Goal: Task Accomplishment & Management: Complete application form

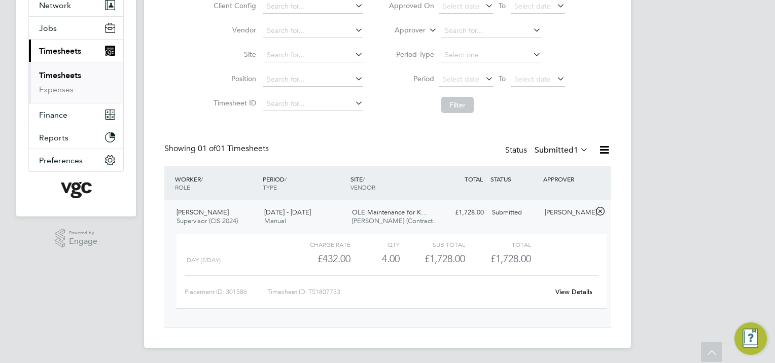
scroll to position [17, 98]
click at [60, 74] on link "Timesheets" at bounding box center [60, 75] width 42 height 10
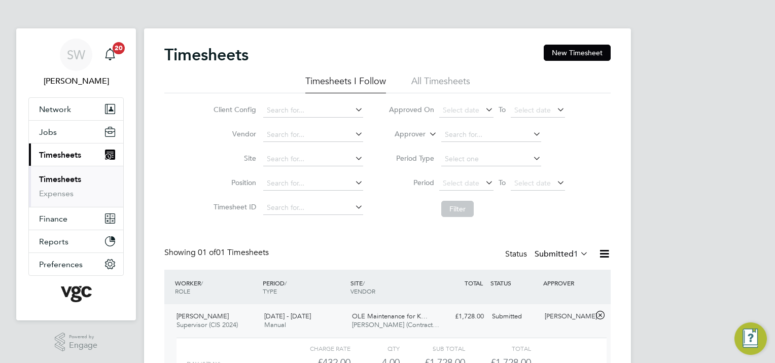
click at [62, 180] on link "Timesheets" at bounding box center [60, 179] width 42 height 10
click at [578, 51] on button "New Timesheet" at bounding box center [576, 53] width 67 height 16
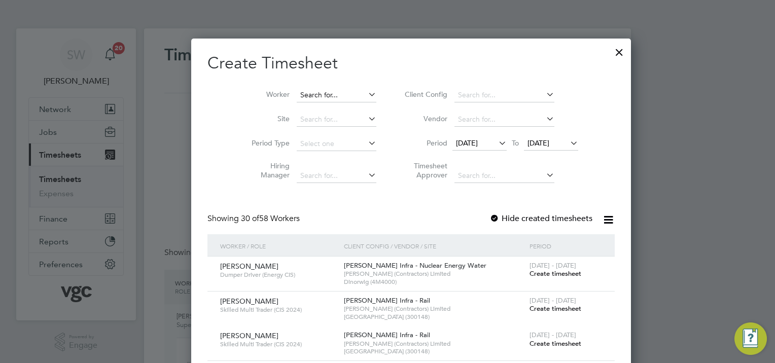
scroll to position [2073, 392]
click at [297, 94] on input at bounding box center [337, 95] width 80 height 14
click at [306, 173] on li "Sil viu Bursuc" at bounding box center [350, 177] width 154 height 14
type input "[PERSON_NAME]"
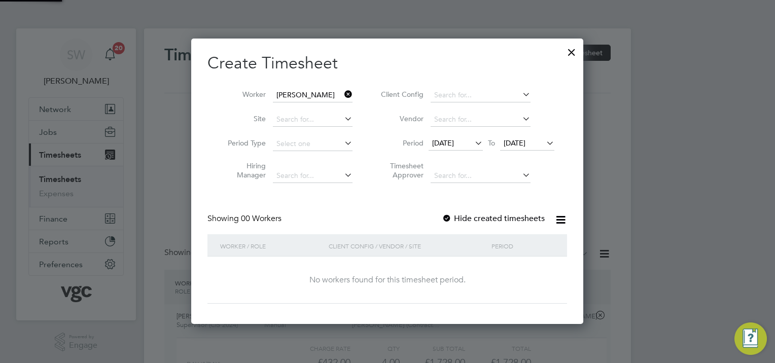
scroll to position [285, 392]
click at [465, 217] on label "Hide created timesheets" at bounding box center [493, 218] width 103 height 10
click at [525, 140] on span "[DATE]" at bounding box center [514, 142] width 22 height 9
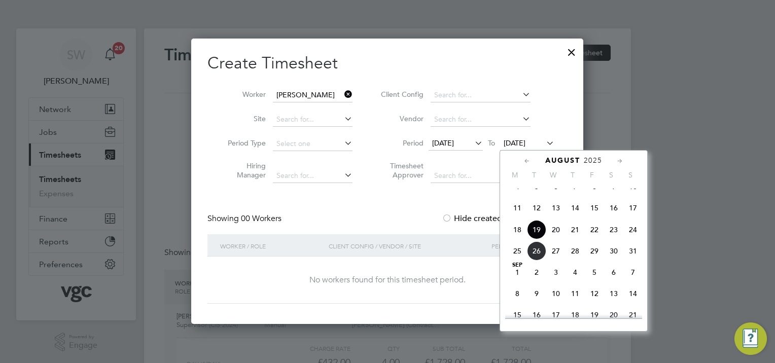
click at [591, 239] on span "22" at bounding box center [593, 229] width 19 height 19
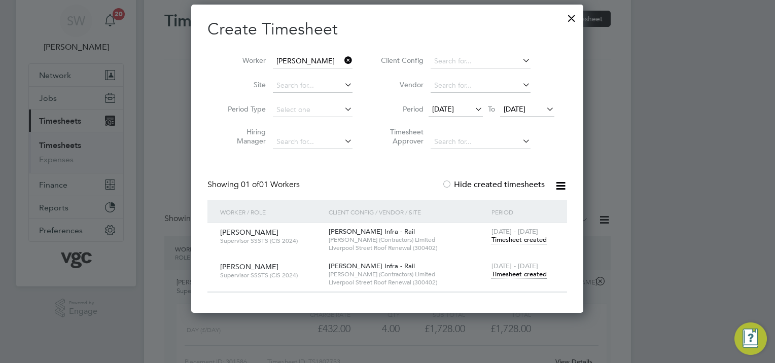
scroll to position [101, 0]
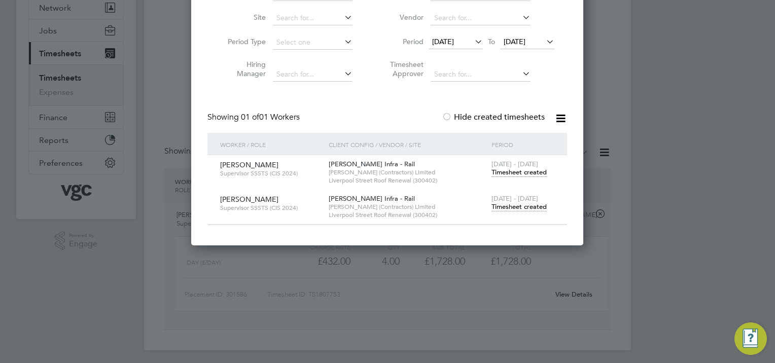
click at [509, 206] on span "Timesheet created" at bounding box center [518, 206] width 55 height 9
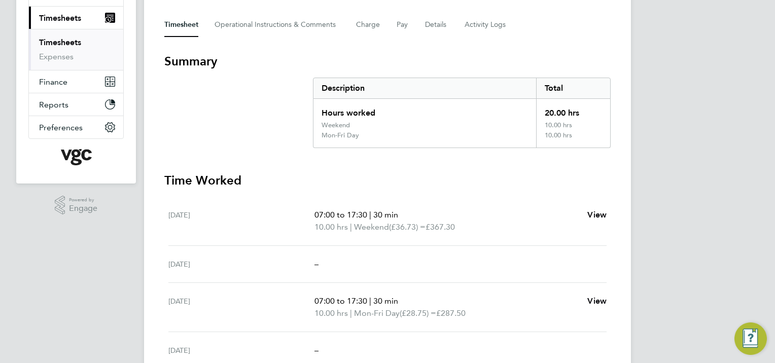
scroll to position [152, 0]
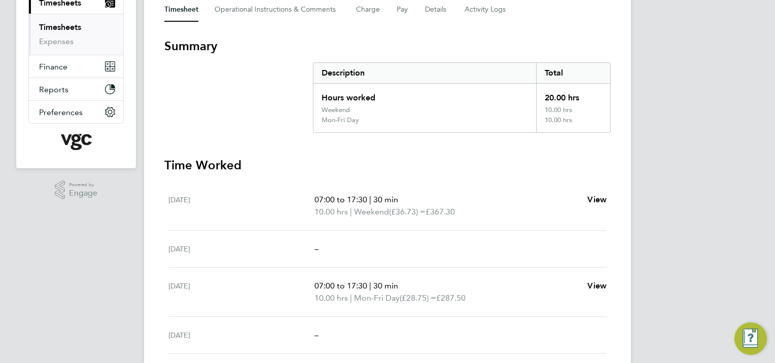
click at [385, 207] on span "Weekend" at bounding box center [371, 212] width 35 height 12
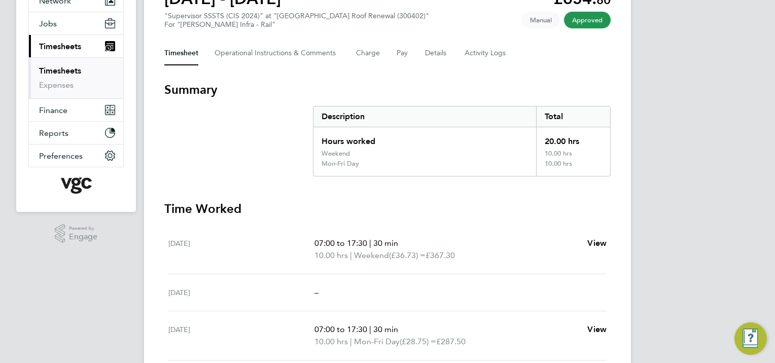
scroll to position [0, 0]
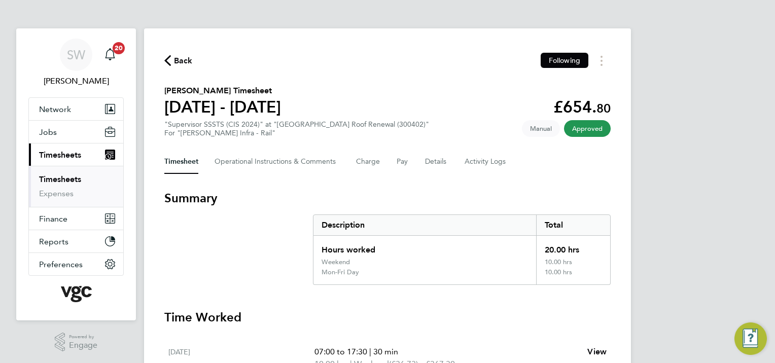
click at [58, 174] on link "Timesheets" at bounding box center [60, 179] width 42 height 10
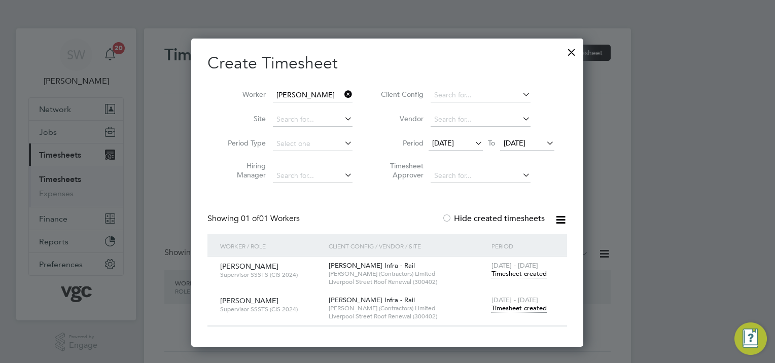
click at [567, 48] on div at bounding box center [571, 50] width 18 height 18
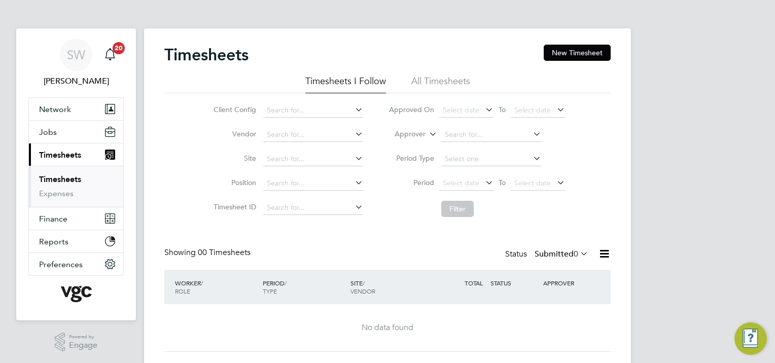
click at [57, 152] on span "Timesheets" at bounding box center [60, 155] width 42 height 10
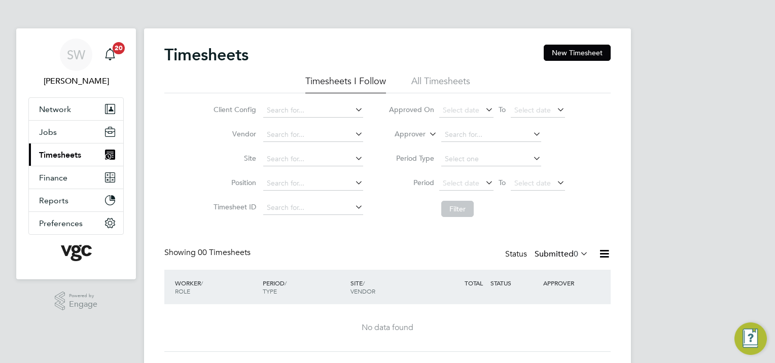
click at [58, 152] on span "Timesheets" at bounding box center [60, 155] width 42 height 10
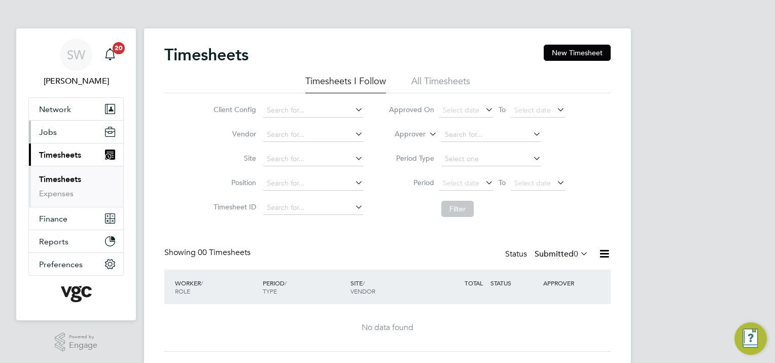
click at [44, 131] on span "Jobs" at bounding box center [48, 132] width 18 height 10
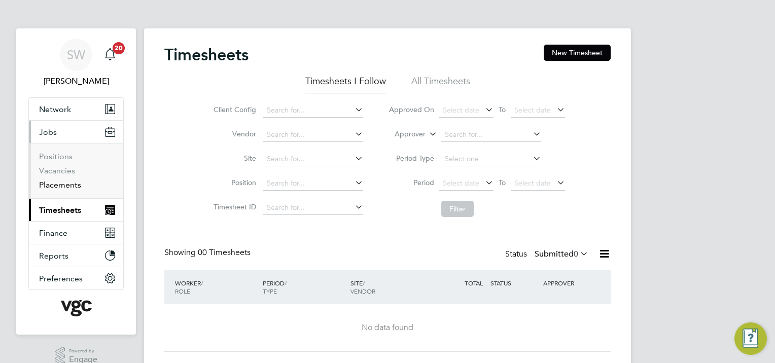
click at [66, 180] on link "Placements" at bounding box center [60, 185] width 42 height 10
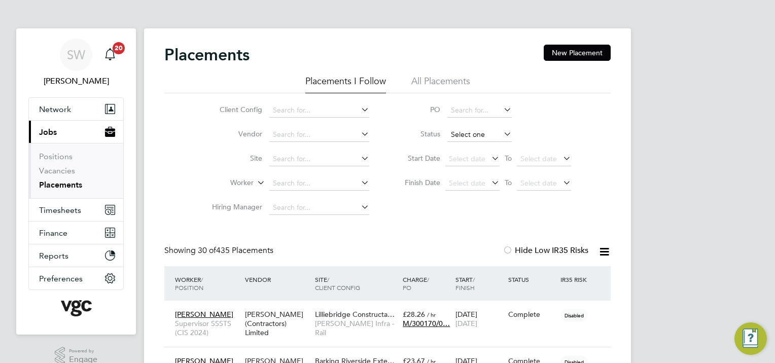
click at [466, 130] on input at bounding box center [479, 135] width 64 height 14
drag, startPoint x: 466, startPoint y: 149, endPoint x: 435, endPoint y: 152, distance: 31.6
click at [465, 148] on li "Active" at bounding box center [479, 147] width 65 height 13
type input "Active"
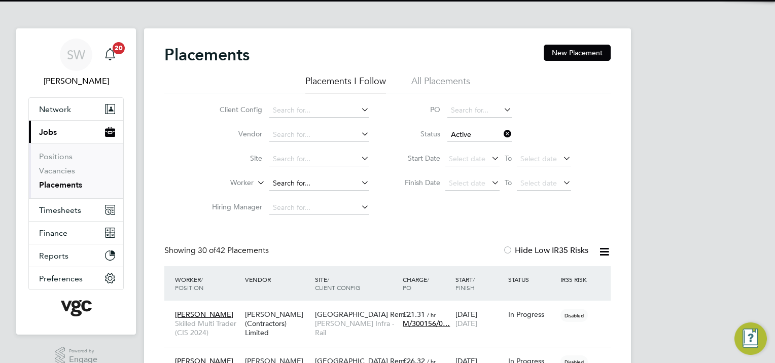
click at [284, 177] on input at bounding box center [319, 183] width 100 height 14
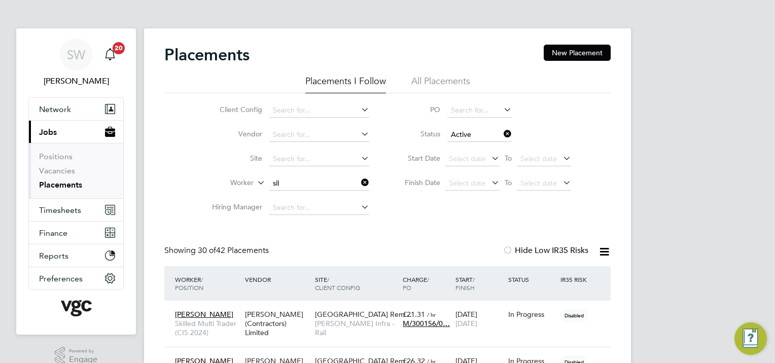
click at [300, 196] on li "Sil viu Bursuc" at bounding box center [319, 197] width 100 height 14
type input "[PERSON_NAME]"
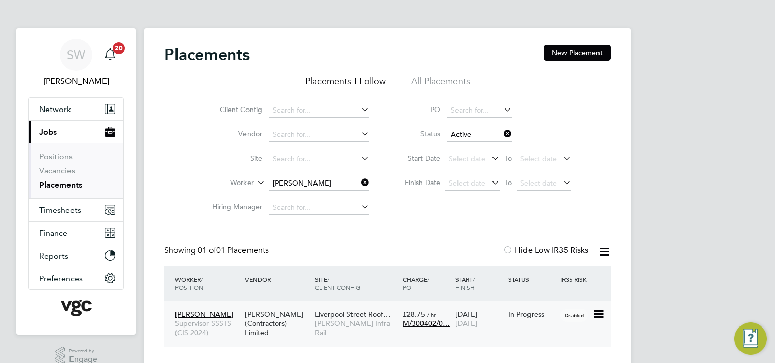
click at [510, 316] on div "In Progress" at bounding box center [532, 314] width 48 height 9
click at [59, 209] on span "Timesheets" at bounding box center [60, 210] width 42 height 10
click at [59, 154] on link "Positions" at bounding box center [55, 157] width 33 height 10
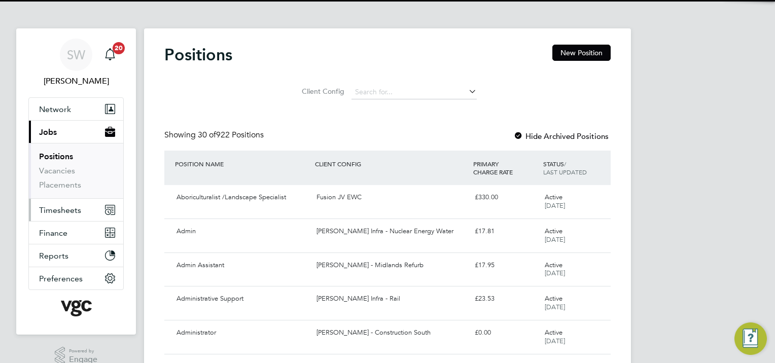
click at [54, 208] on span "Timesheets" at bounding box center [60, 210] width 42 height 10
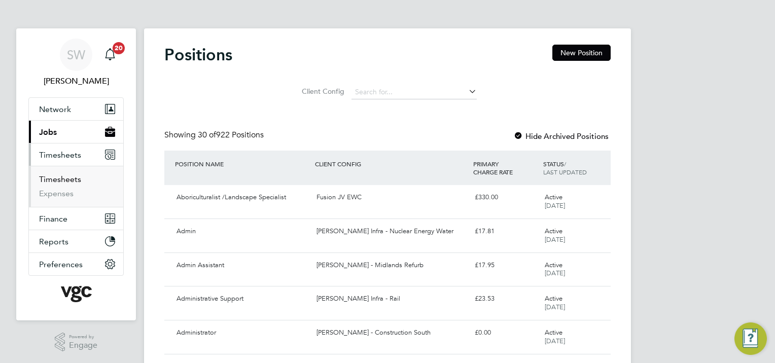
click at [51, 180] on link "Timesheets" at bounding box center [60, 179] width 42 height 10
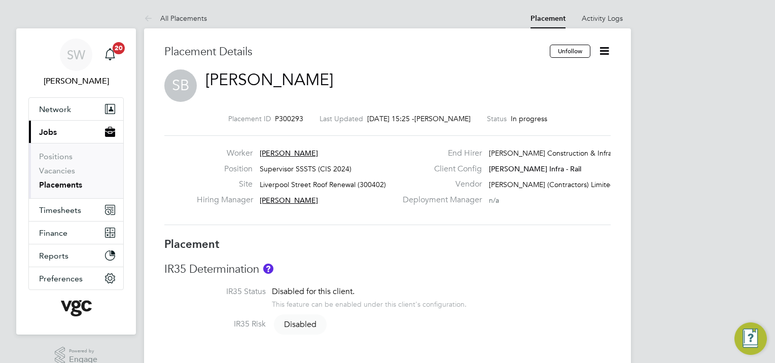
click at [602, 47] on icon at bounding box center [604, 51] width 13 height 13
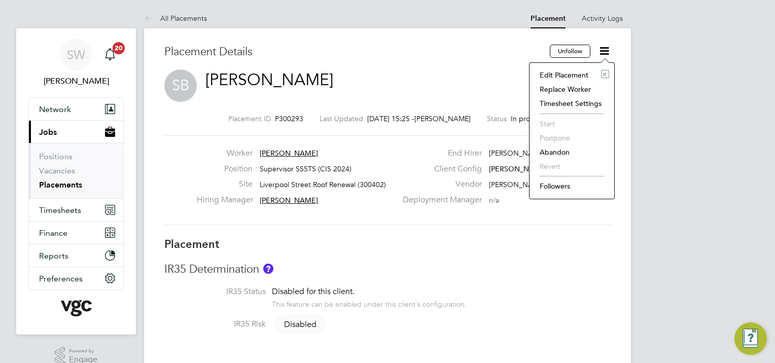
click at [571, 73] on li "Edit Placement e" at bounding box center [571, 75] width 75 height 14
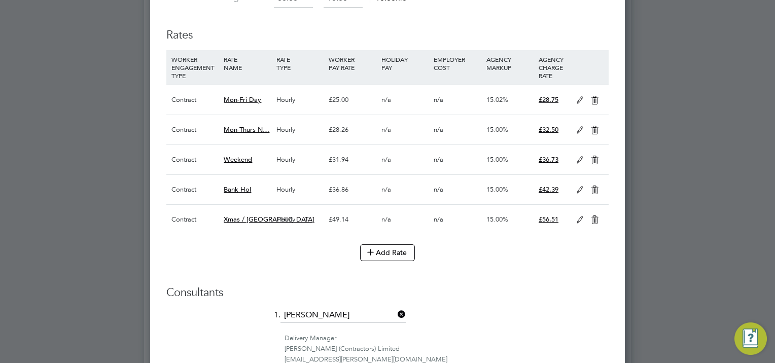
drag, startPoint x: 578, startPoint y: 156, endPoint x: 515, endPoint y: 160, distance: 63.0
click at [576, 156] on icon at bounding box center [579, 160] width 13 height 8
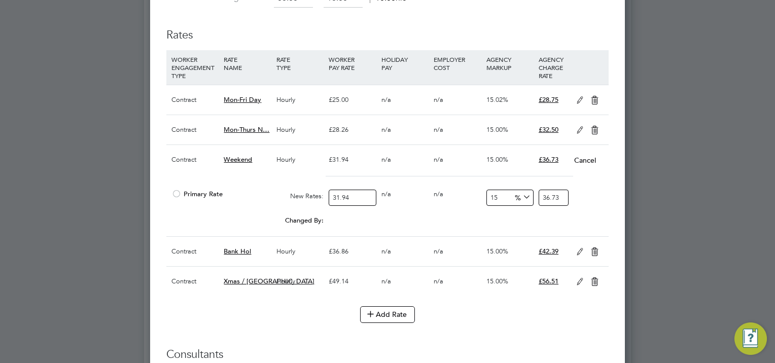
click at [352, 190] on input "31.94" at bounding box center [351, 198] width 47 height 17
type input "31.9"
type input "36.685"
type input "31"
type input "35.65"
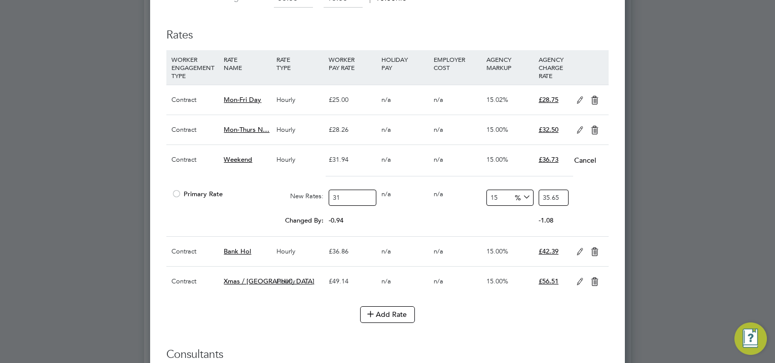
type input "3"
type input "3.45"
type input "32"
type input "36.8"
type input "32.5"
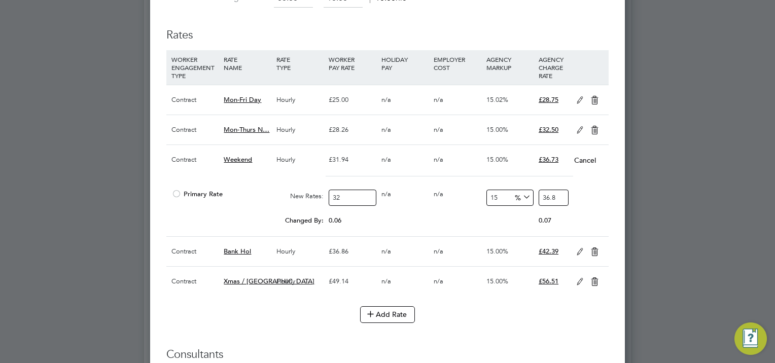
type input "37.375"
type input "32.50"
click at [430, 205] on div "Primary Rate New Rates: 32.50 0 n/a 0 n/a 15 4.875 % 37.375" at bounding box center [387, 198] width 442 height 27
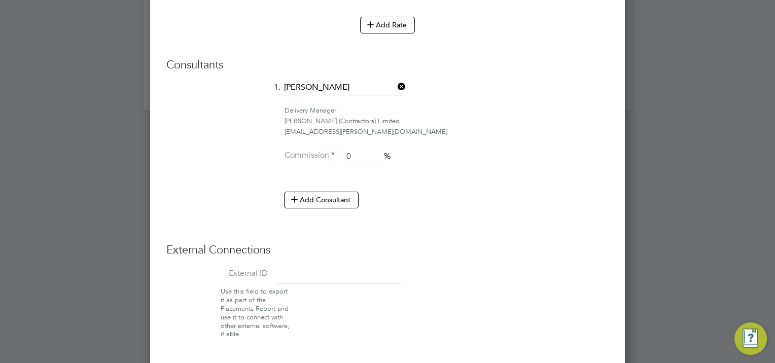
scroll to position [981, 0]
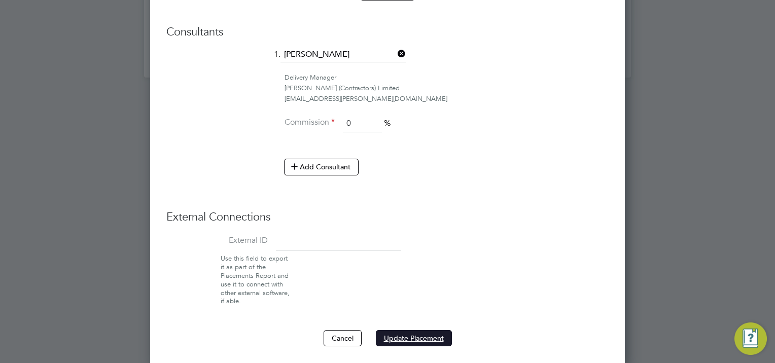
click at [408, 332] on button "Update Placement" at bounding box center [414, 338] width 76 height 16
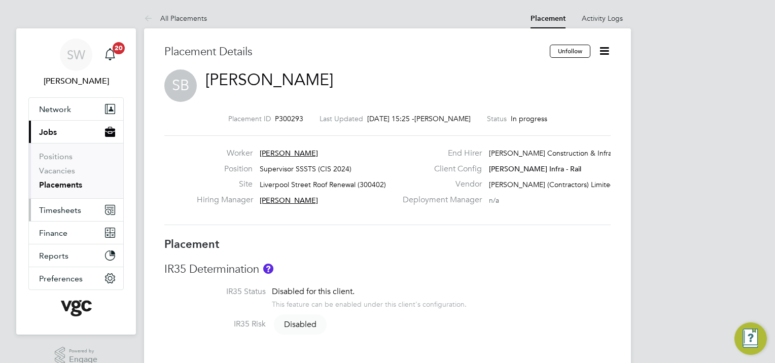
click at [54, 211] on span "Timesheets" at bounding box center [60, 210] width 42 height 10
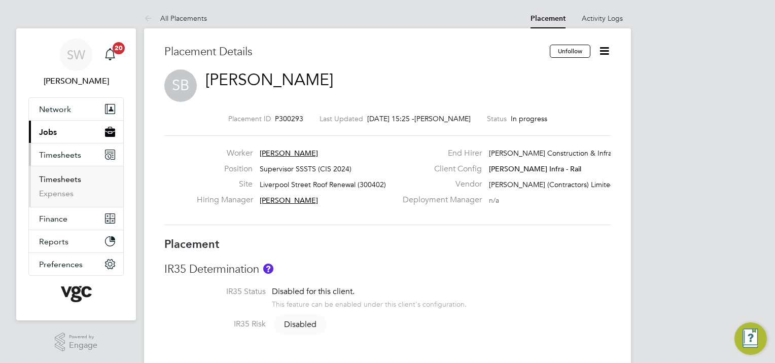
click at [54, 174] on link "Timesheets" at bounding box center [60, 179] width 42 height 10
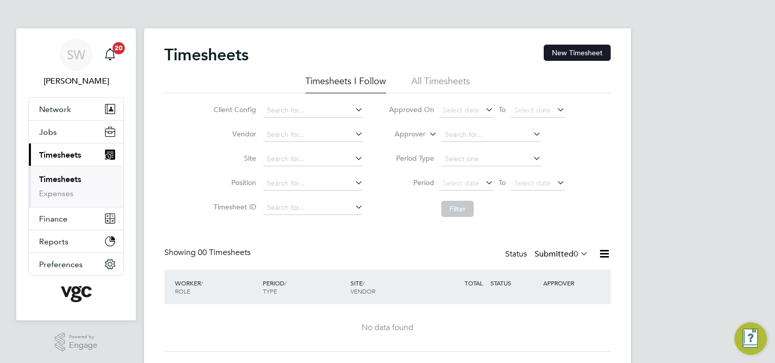
drag, startPoint x: 564, startPoint y: 53, endPoint x: 547, endPoint y: 58, distance: 17.2
click at [560, 54] on button "New Timesheet" at bounding box center [576, 53] width 67 height 16
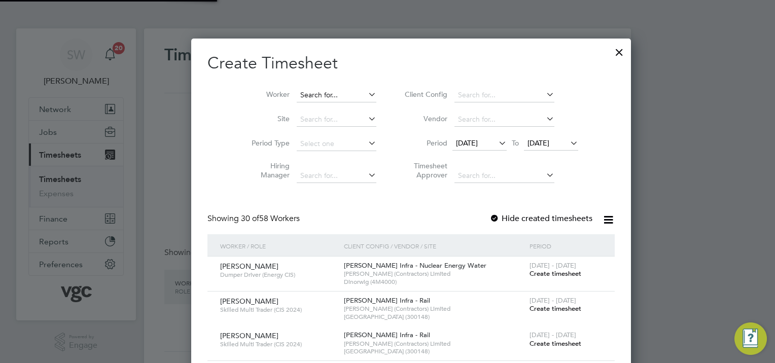
scroll to position [2073, 392]
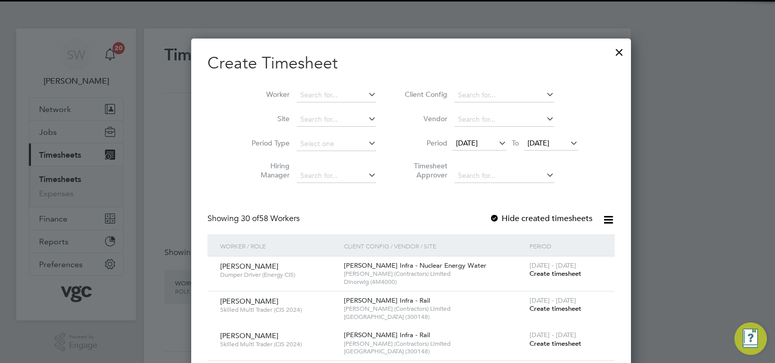
click at [284, 87] on li "Worker" at bounding box center [310, 95] width 158 height 24
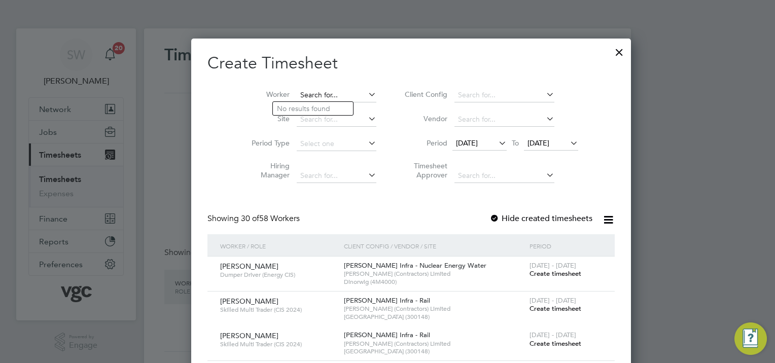
click at [310, 91] on input at bounding box center [337, 95] width 80 height 14
click at [298, 178] on li "Sil viu Bursuc" at bounding box center [350, 177] width 154 height 14
type input "[PERSON_NAME]"
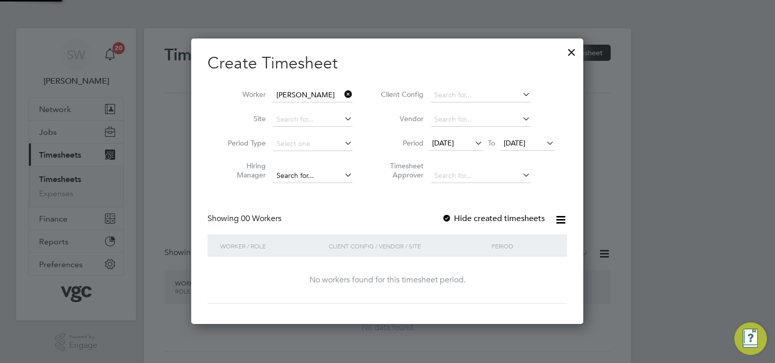
scroll to position [285, 392]
click at [476, 214] on label "Hide created timesheets" at bounding box center [493, 218] width 103 height 10
click at [513, 143] on span "[DATE]" at bounding box center [514, 142] width 22 height 9
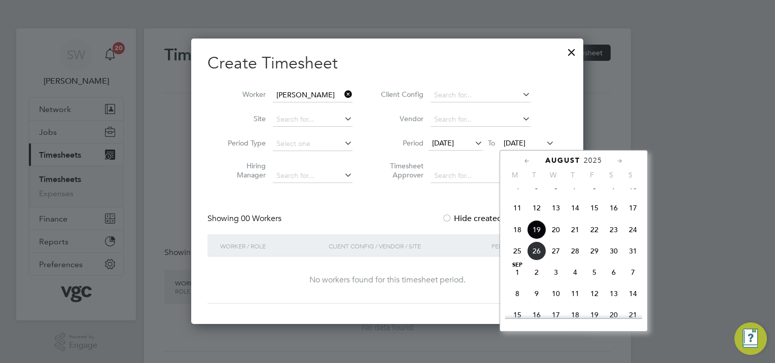
click at [594, 239] on span "22" at bounding box center [593, 229] width 19 height 19
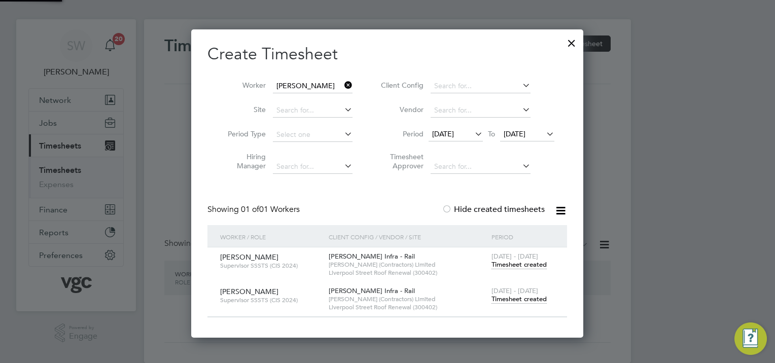
scroll to position [25, 0]
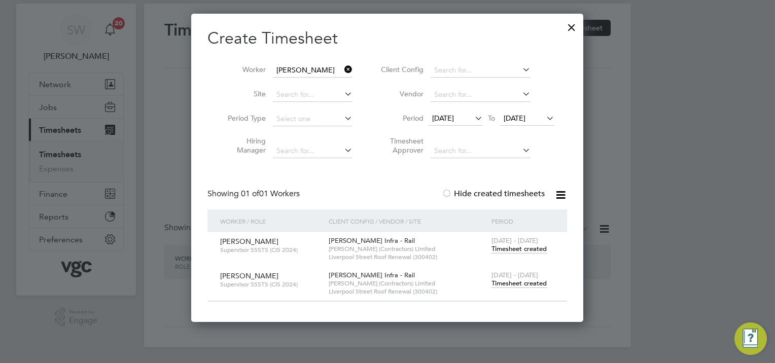
click at [505, 279] on span "Timesheet created" at bounding box center [518, 283] width 55 height 9
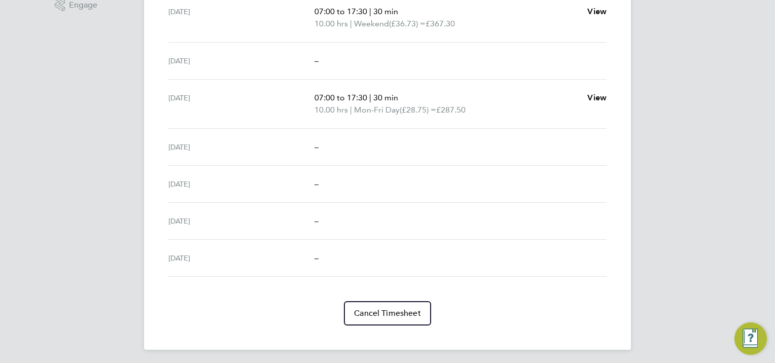
scroll to position [341, 0]
click at [387, 310] on span "Cancel Timesheet" at bounding box center [387, 312] width 67 height 10
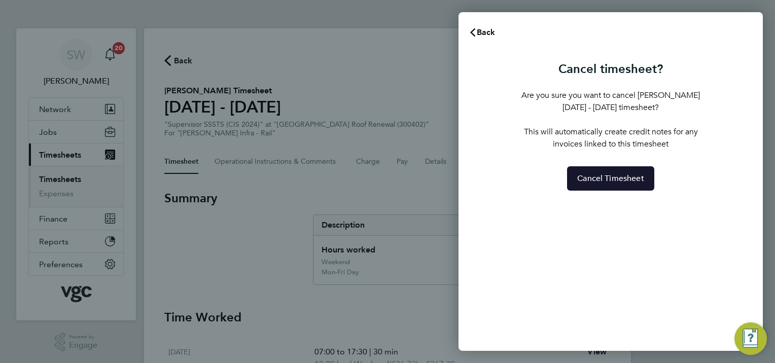
click at [600, 184] on button "Cancel Timesheet" at bounding box center [610, 178] width 87 height 24
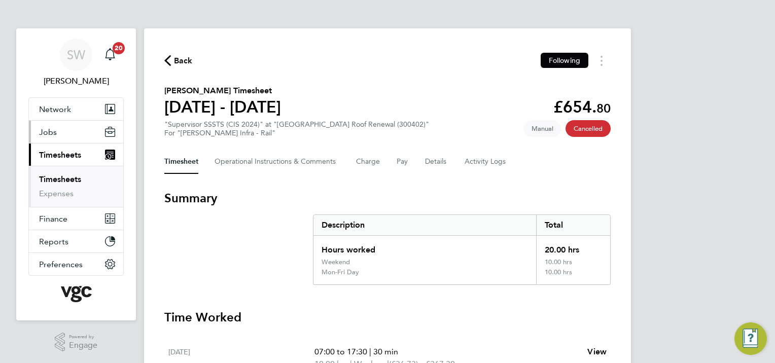
click at [41, 131] on span "Jobs" at bounding box center [48, 132] width 18 height 10
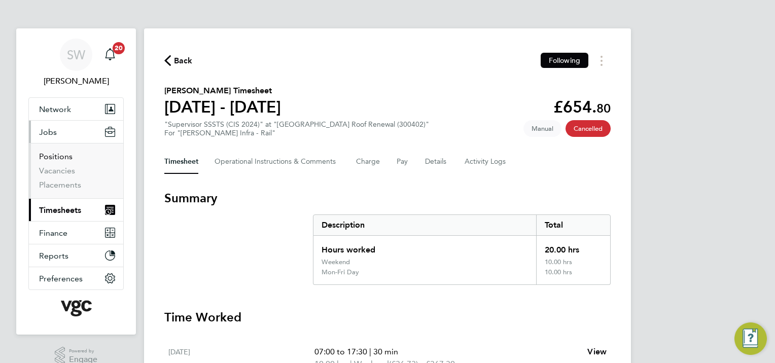
click at [55, 157] on link "Positions" at bounding box center [55, 157] width 33 height 10
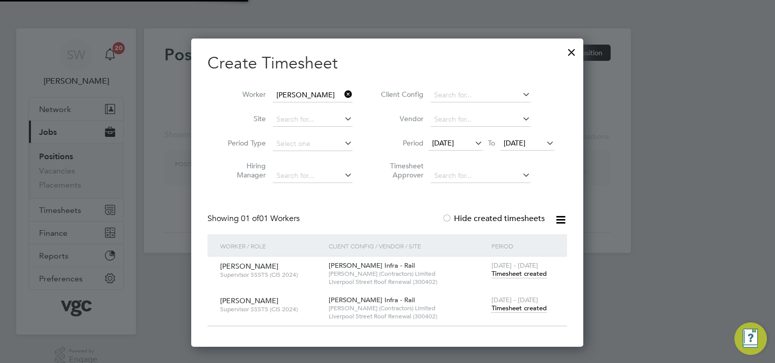
scroll to position [307, 392]
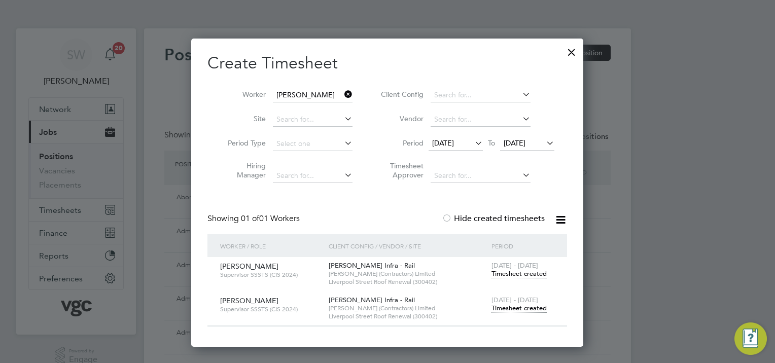
click at [571, 47] on div at bounding box center [571, 50] width 18 height 18
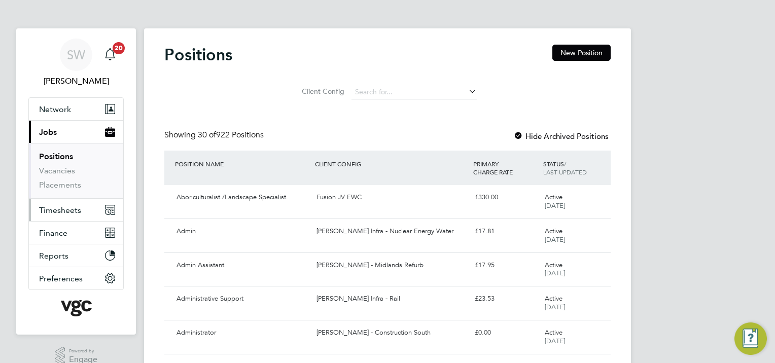
click at [53, 209] on span "Timesheets" at bounding box center [60, 210] width 42 height 10
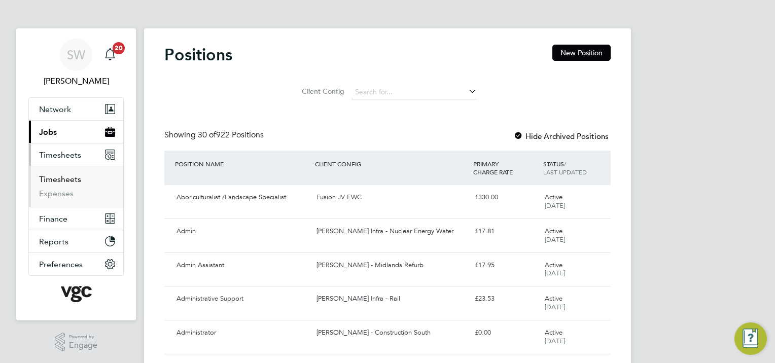
click at [61, 176] on link "Timesheets" at bounding box center [60, 179] width 42 height 10
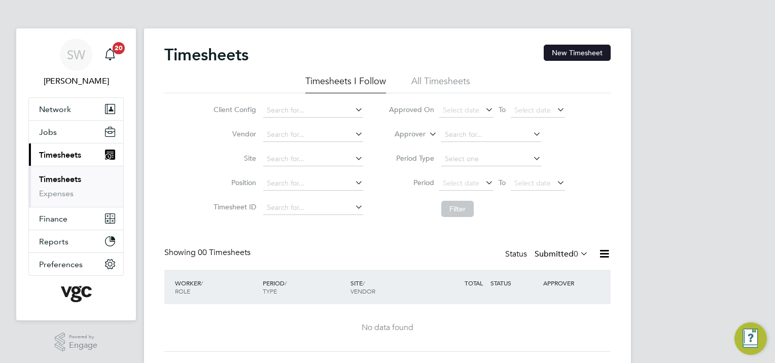
click at [557, 51] on button "New Timesheet" at bounding box center [576, 53] width 67 height 16
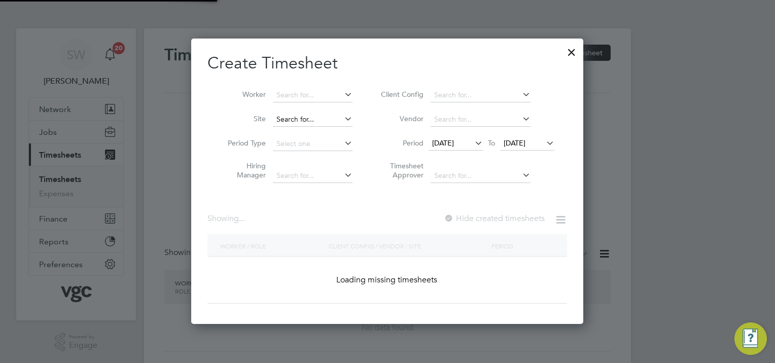
scroll to position [2073, 392]
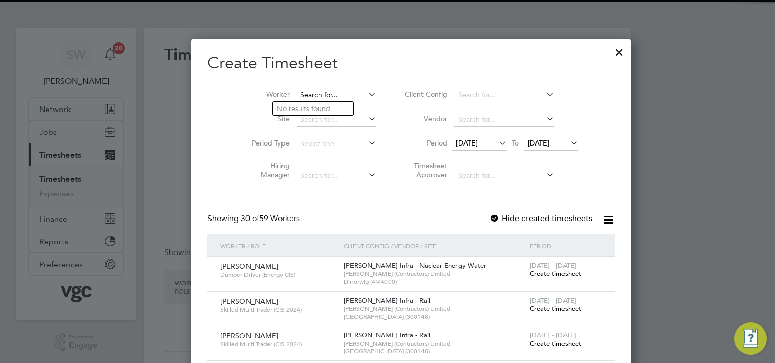
click at [297, 90] on input at bounding box center [337, 95] width 80 height 14
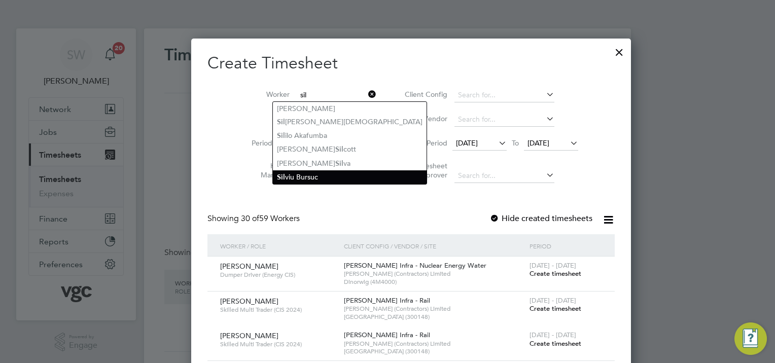
click at [290, 175] on li "Sil viu Bursuc" at bounding box center [350, 177] width 154 height 14
type input "[PERSON_NAME]"
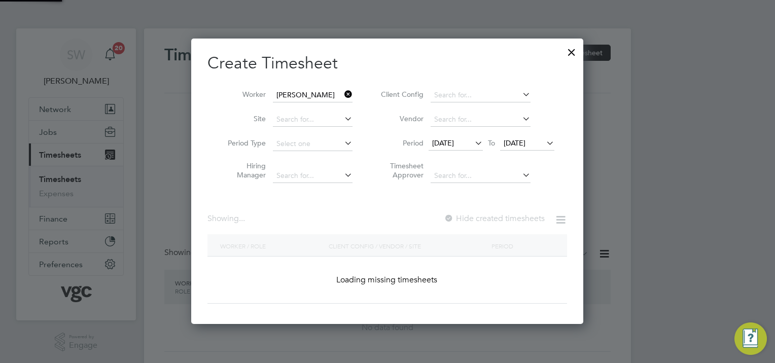
scroll to position [5, 5]
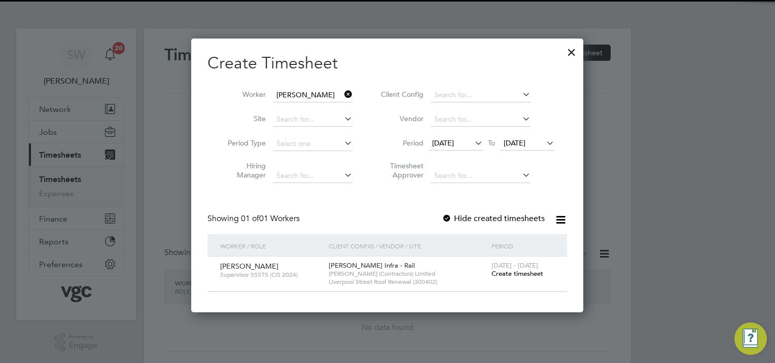
click at [514, 140] on span "[DATE]" at bounding box center [514, 142] width 22 height 9
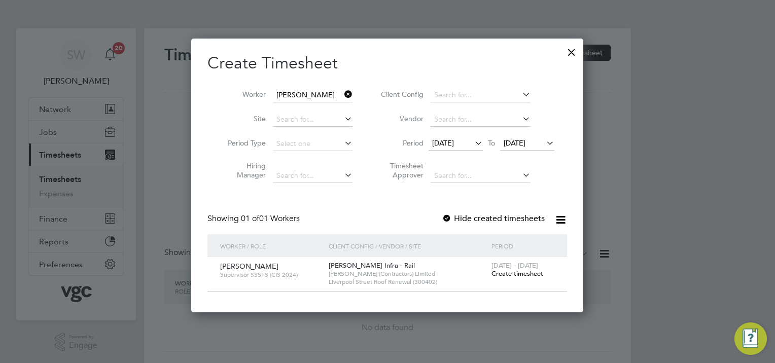
scroll to position [375, 0]
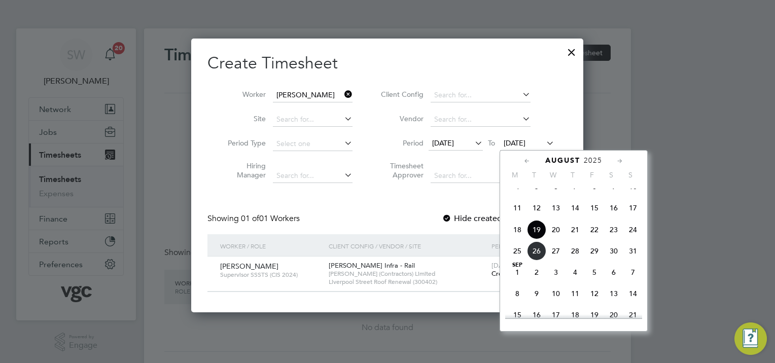
click at [594, 237] on span "22" at bounding box center [593, 229] width 19 height 19
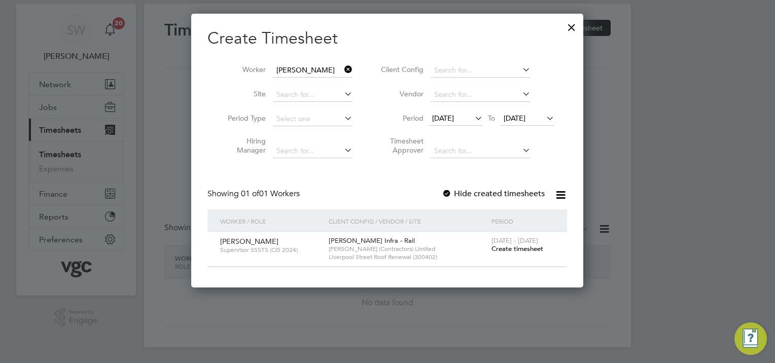
click at [507, 247] on span "Create timesheet" at bounding box center [517, 248] width 52 height 9
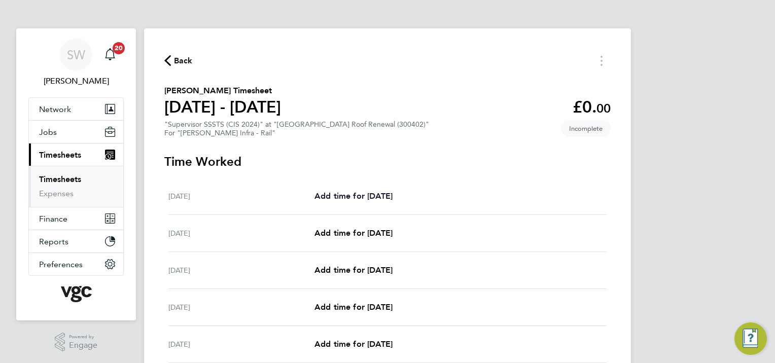
click at [345, 193] on span "Add time for [DATE]" at bounding box center [353, 196] width 78 height 10
select select "30"
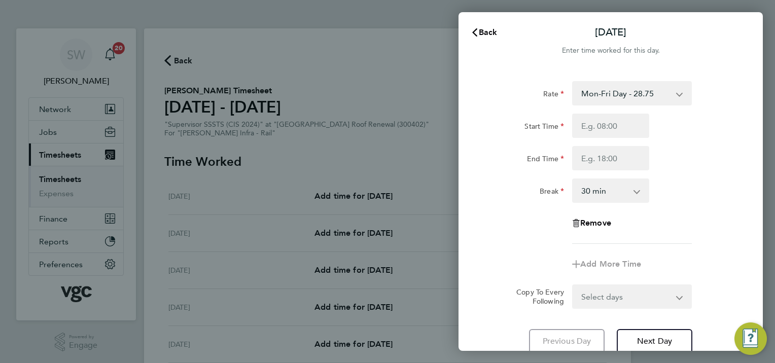
click at [676, 93] on select "Mon-Fri Day - 28.75 Mon-Thurs Night - 32.50 Weekend - 37.38 Bank Hol - 42.39 Xm…" at bounding box center [625, 93] width 105 height 22
select select "30"
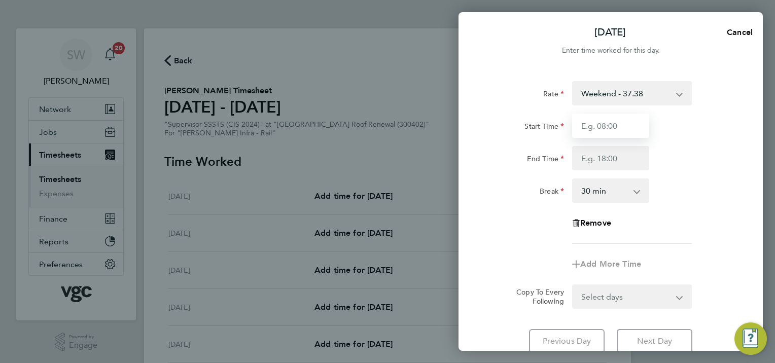
click at [585, 124] on input "Start Time" at bounding box center [610, 126] width 77 height 24
type input "07:00"
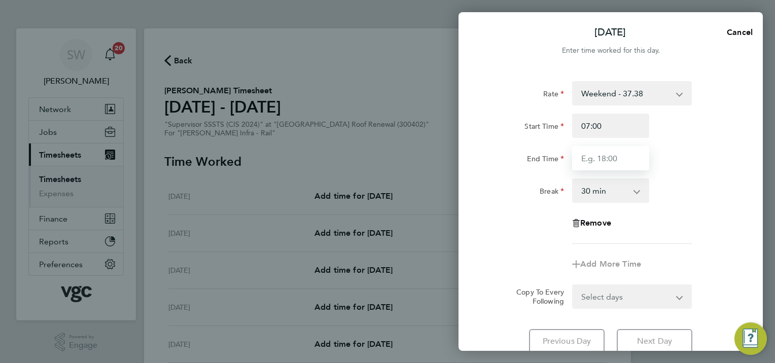
click at [599, 161] on input "End Time" at bounding box center [610, 158] width 77 height 24
type input "17:30"
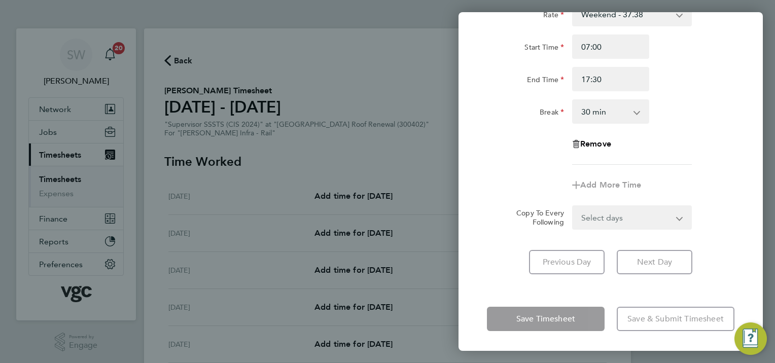
click at [503, 280] on div "Rate Weekend - 37.38 Mon-Fri Day - 28.75 Mon-Thurs Night - 32.50 Bank Hol - 42.…" at bounding box center [610, 138] width 304 height 297
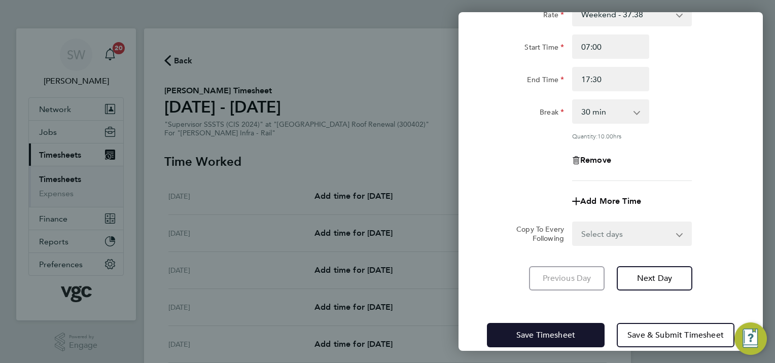
drag, startPoint x: 524, startPoint y: 332, endPoint x: 517, endPoint y: 331, distance: 6.8
click at [523, 332] on span "Save Timesheet" at bounding box center [545, 335] width 59 height 10
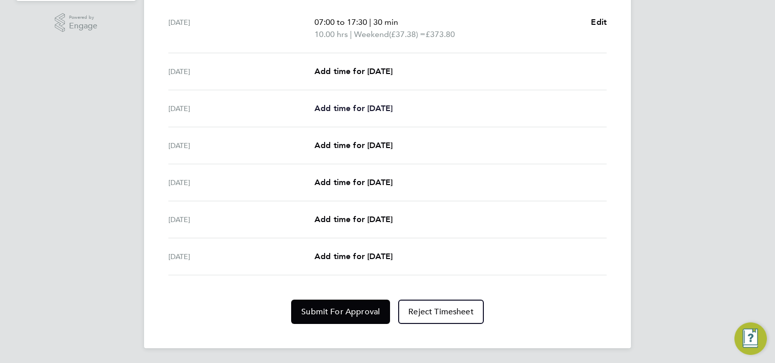
click at [335, 103] on span "Add time for [DATE]" at bounding box center [353, 108] width 78 height 10
select select "30"
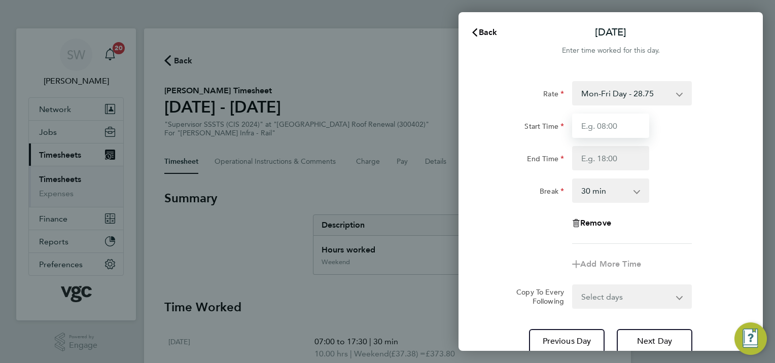
click at [591, 125] on input "Start Time" at bounding box center [610, 126] width 77 height 24
type input "07:00"
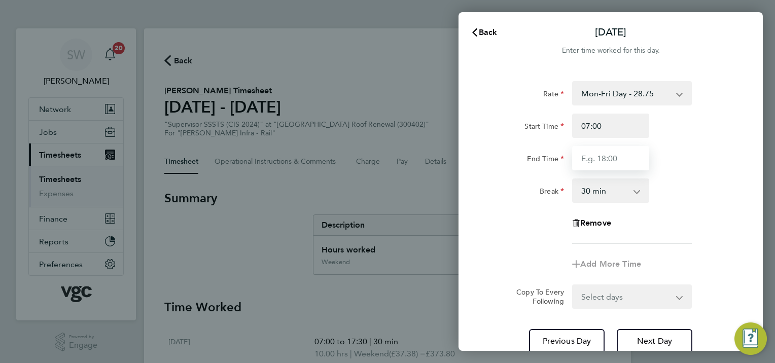
type input "17:30"
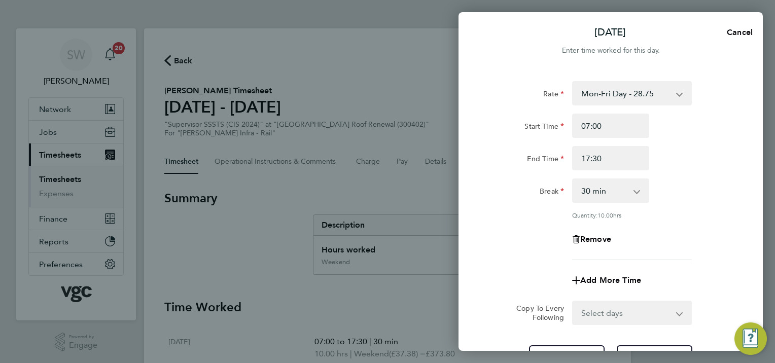
click at [676, 93] on select "Mon-Fri Day - 28.75 Mon-Thurs Night - 32.50 Weekend - 37.38 Bank Hol - 42.39 Xm…" at bounding box center [625, 93] width 105 height 22
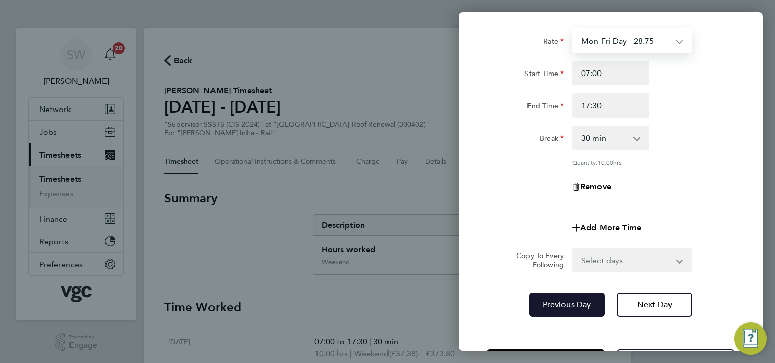
scroll to position [94, 0]
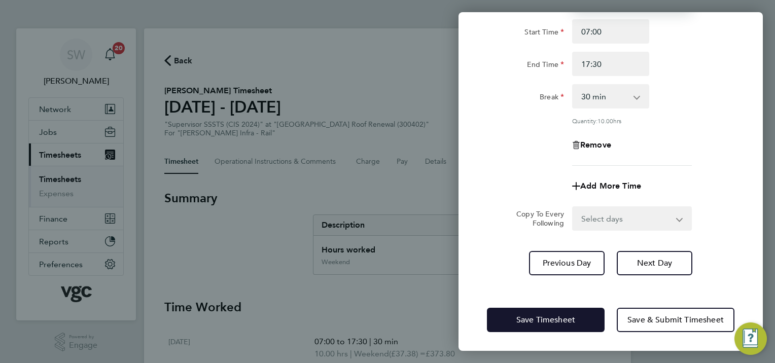
click at [535, 323] on button "Save Timesheet" at bounding box center [546, 320] width 118 height 24
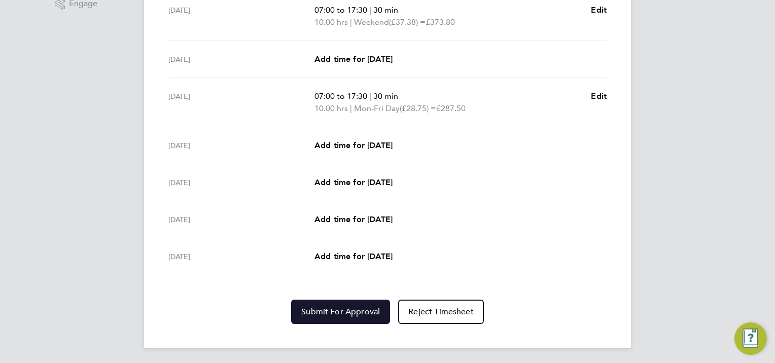
click at [323, 308] on span "Submit For Approval" at bounding box center [340, 312] width 79 height 10
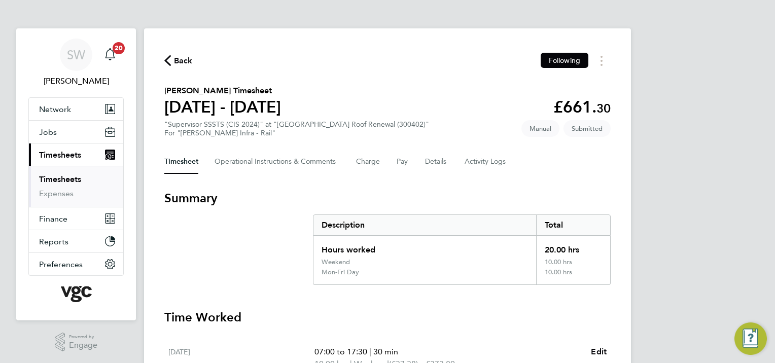
click at [57, 178] on link "Timesheets" at bounding box center [60, 179] width 42 height 10
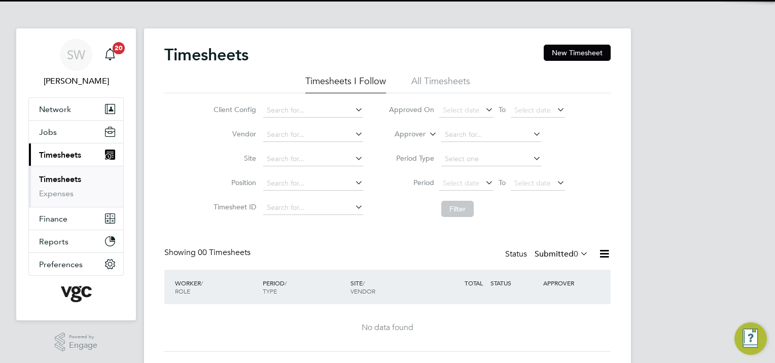
click at [57, 178] on link "Timesheets" at bounding box center [60, 179] width 42 height 10
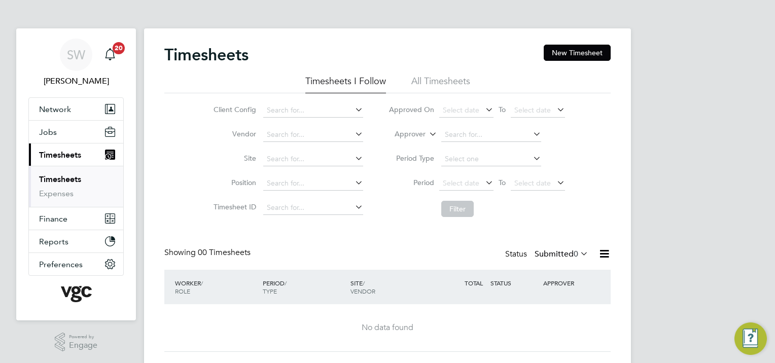
click at [50, 178] on link "Timesheets" at bounding box center [60, 179] width 42 height 10
